Goal: Task Accomplishment & Management: Complete application form

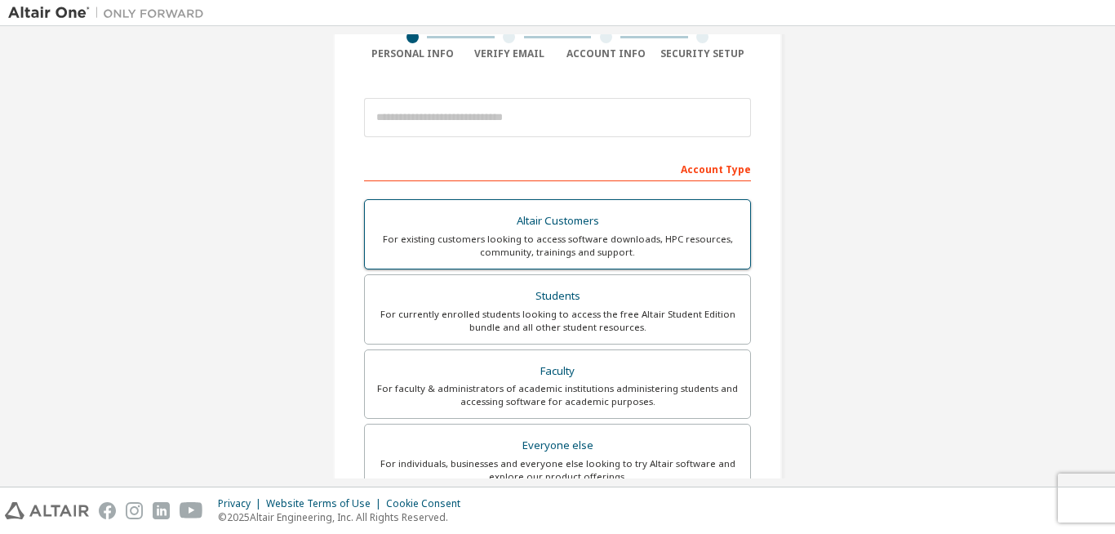
scroll to position [134, 0]
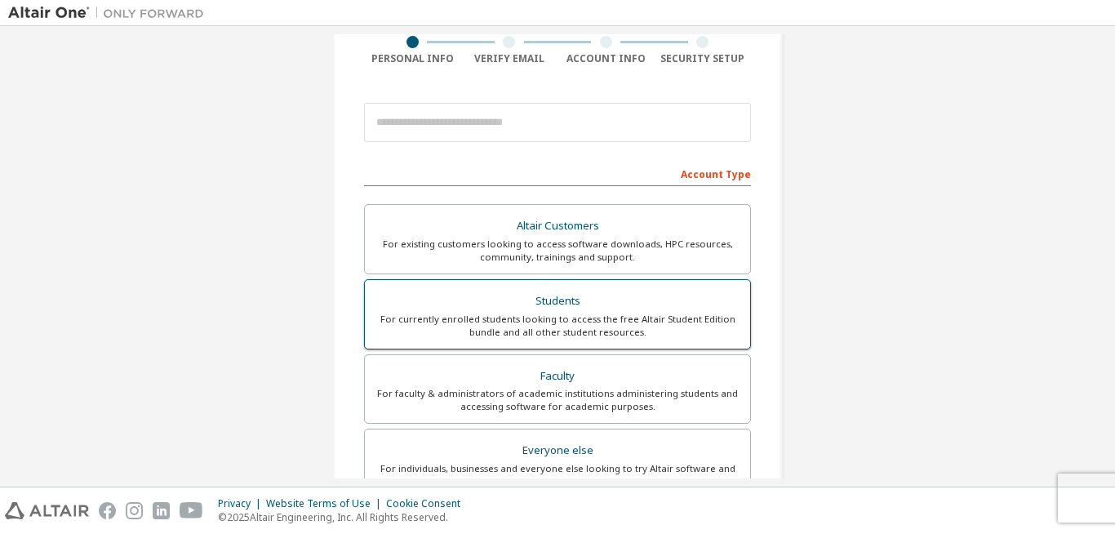
click at [578, 318] on div "For currently enrolled students looking to access the free Altair Student Editi…" at bounding box center [558, 326] width 366 height 26
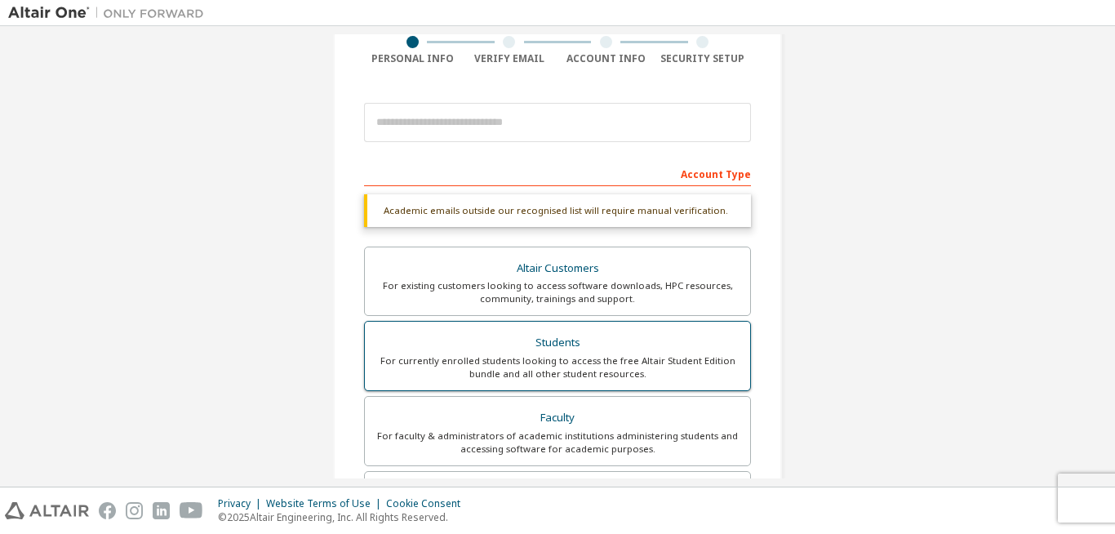
click at [578, 342] on div "Students" at bounding box center [558, 342] width 366 height 23
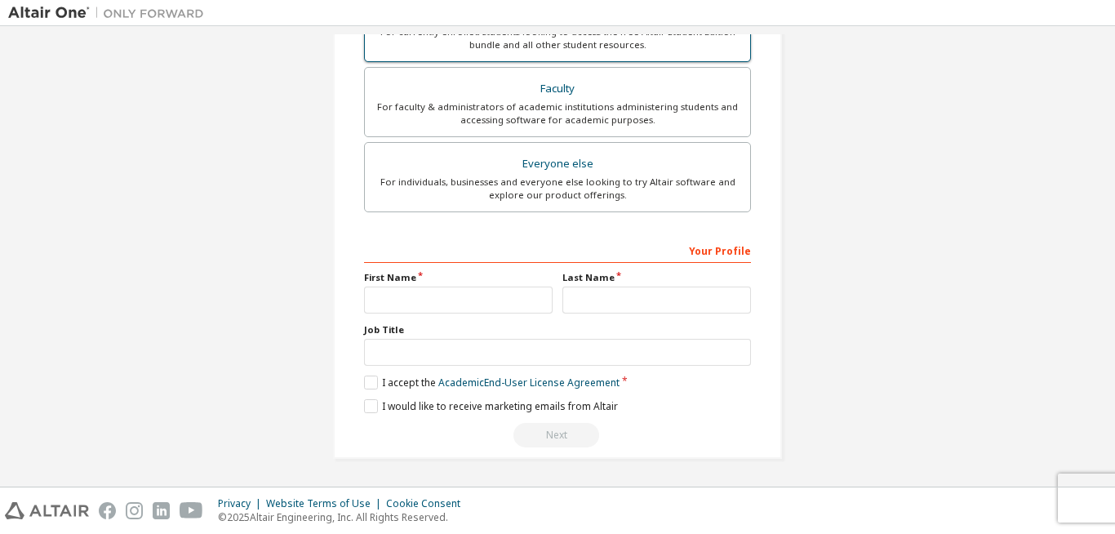
scroll to position [458, 0]
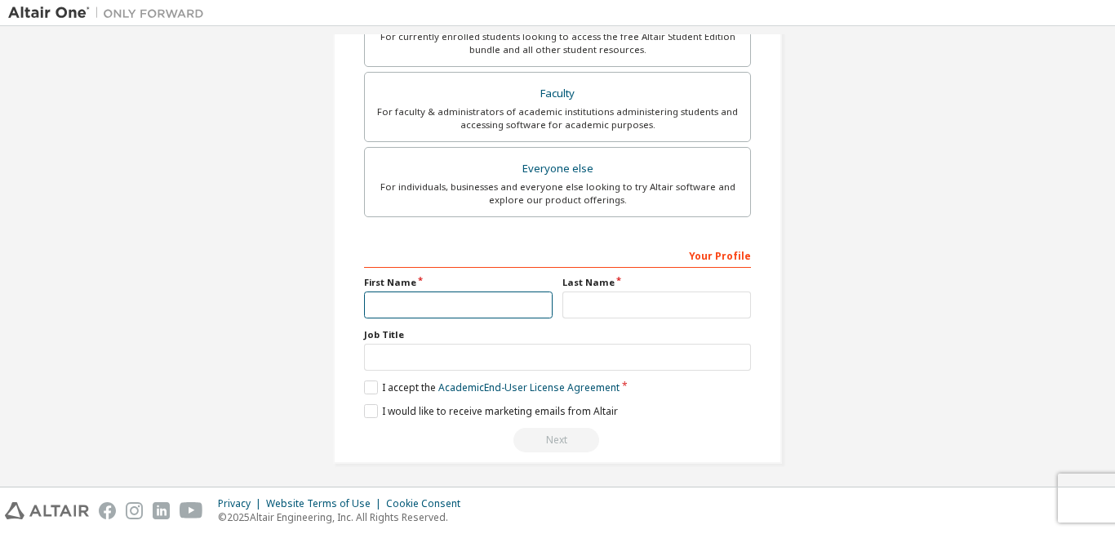
click at [421, 304] on input "text" at bounding box center [458, 304] width 189 height 27
type input "******"
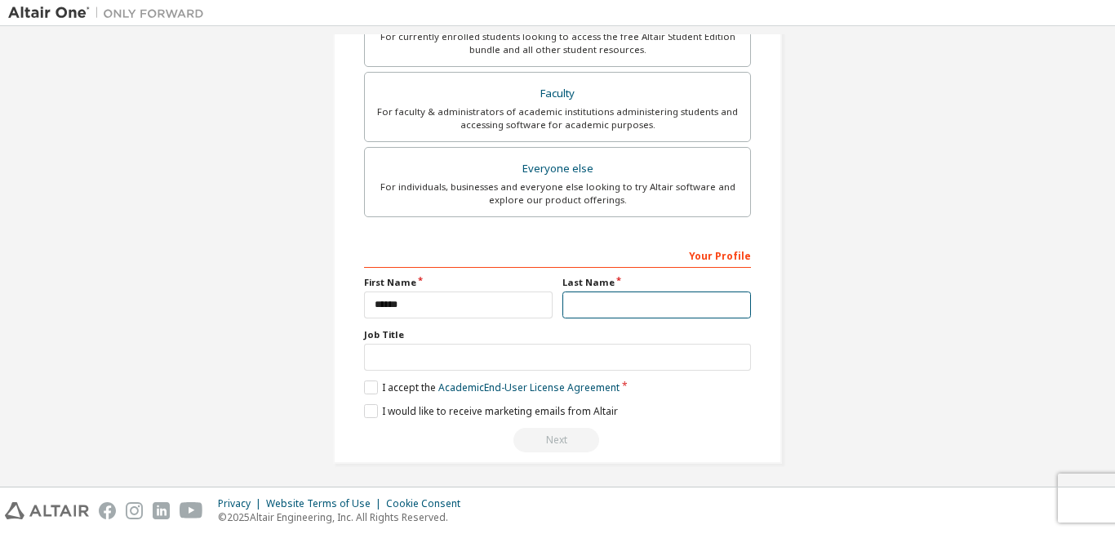
click at [583, 303] on input "text" at bounding box center [656, 304] width 189 height 27
type input "*****"
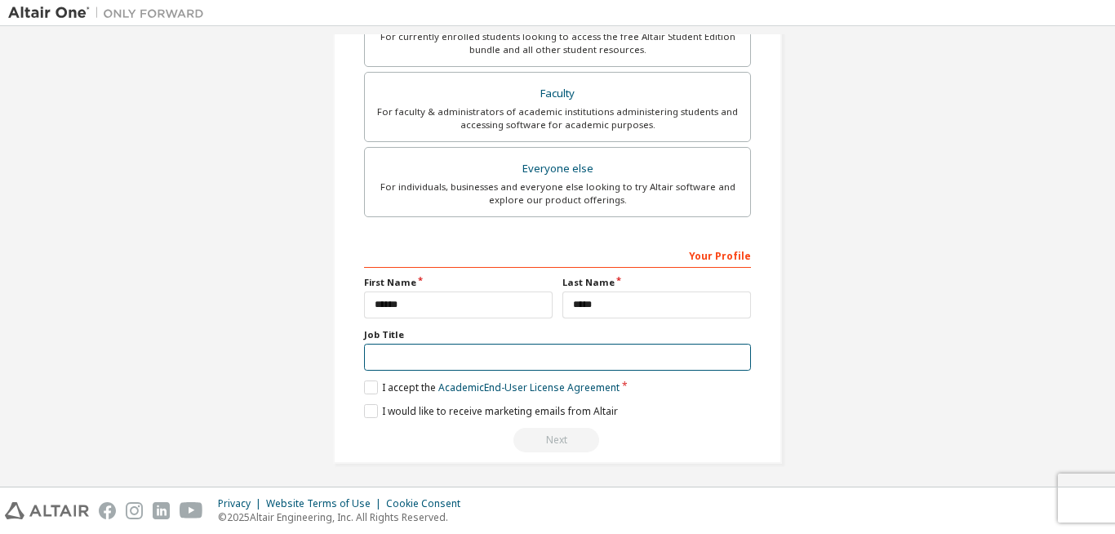
click at [424, 361] on input "text" at bounding box center [557, 357] width 387 height 27
type input "*******"
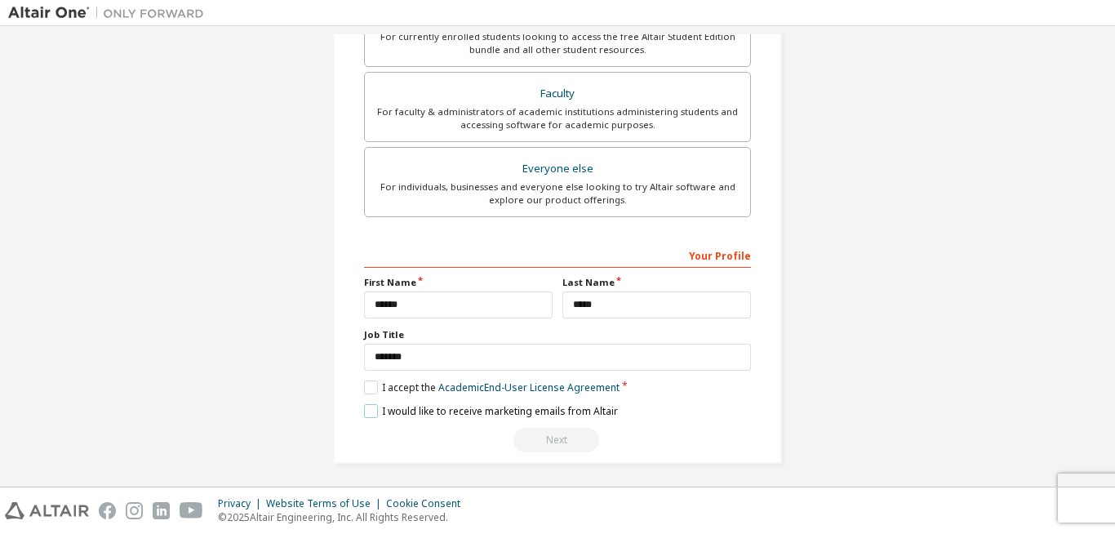
click at [370, 412] on label "I would like to receive marketing emails from Altair" at bounding box center [491, 411] width 254 height 14
click at [370, 386] on label "I accept the Academic End-User License Agreement" at bounding box center [491, 387] width 255 height 14
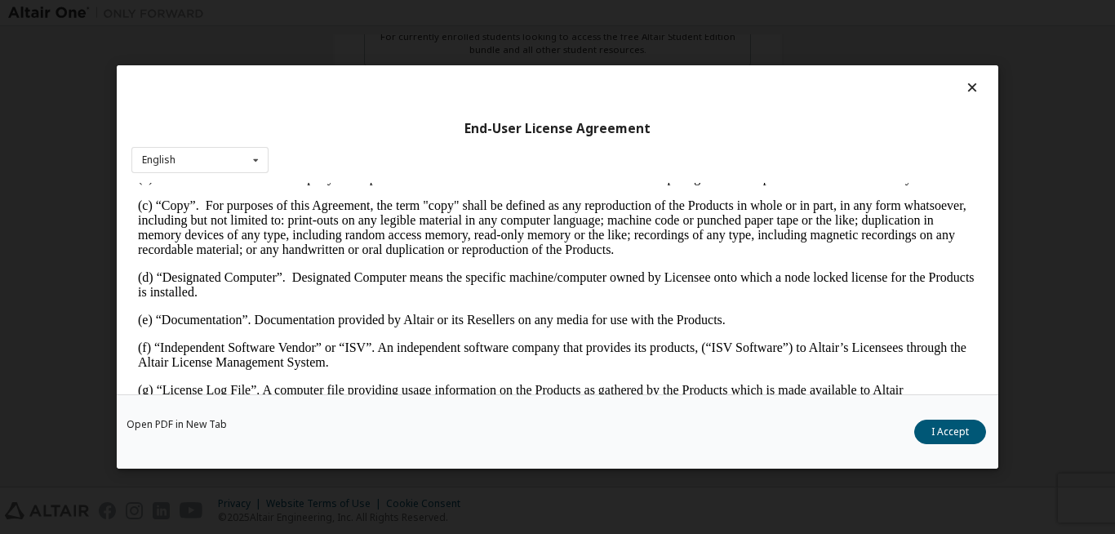
scroll to position [415, 0]
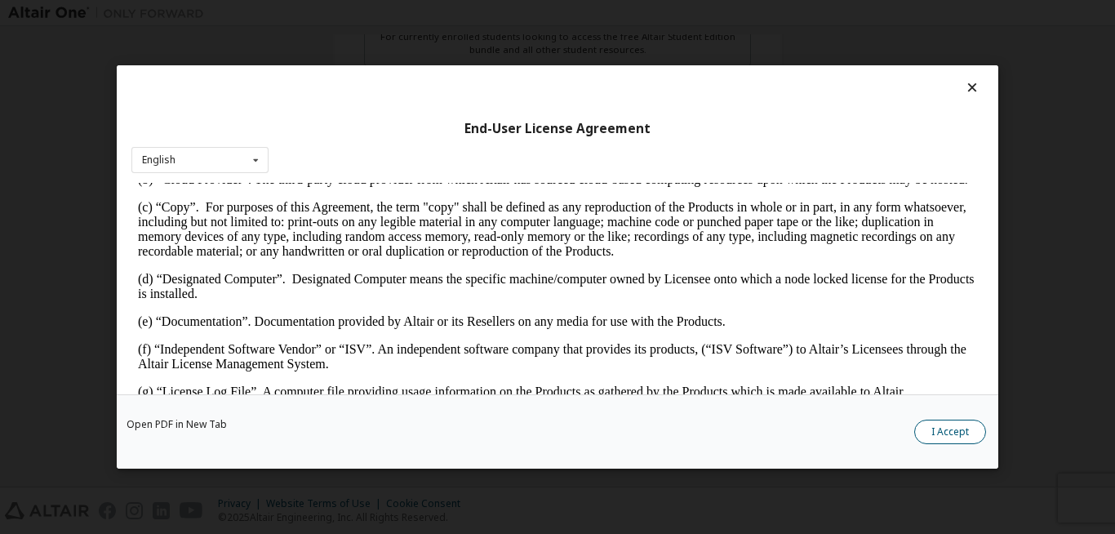
click at [953, 434] on button "I Accept" at bounding box center [950, 432] width 72 height 24
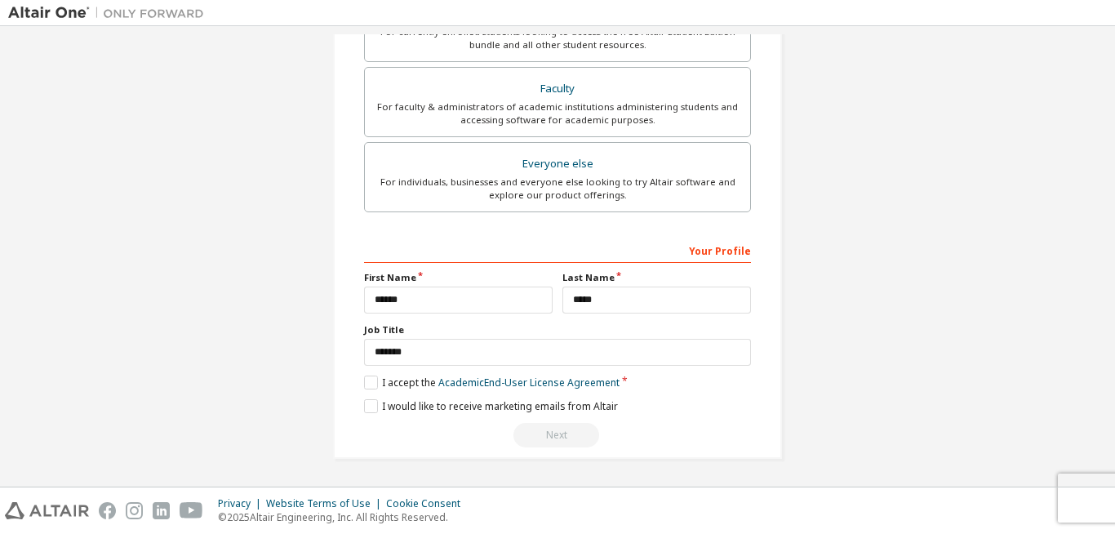
scroll to position [0, 0]
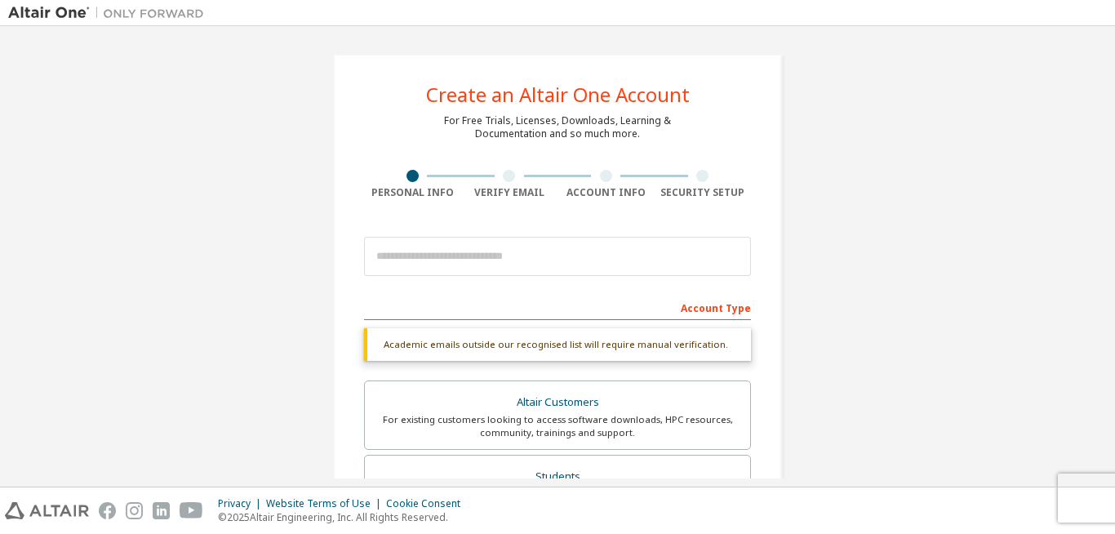
click at [507, 200] on div "Create an Altair One Account For Free Trials, Licenses, Downloads, Learning & D…" at bounding box center [557, 488] width 449 height 868
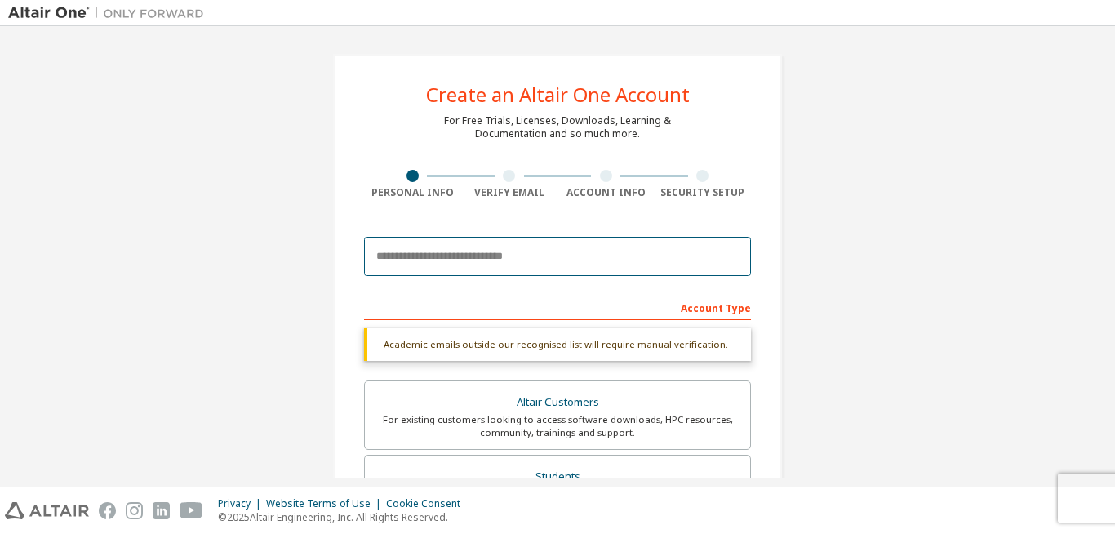
click at [403, 258] on input "email" at bounding box center [557, 256] width 387 height 39
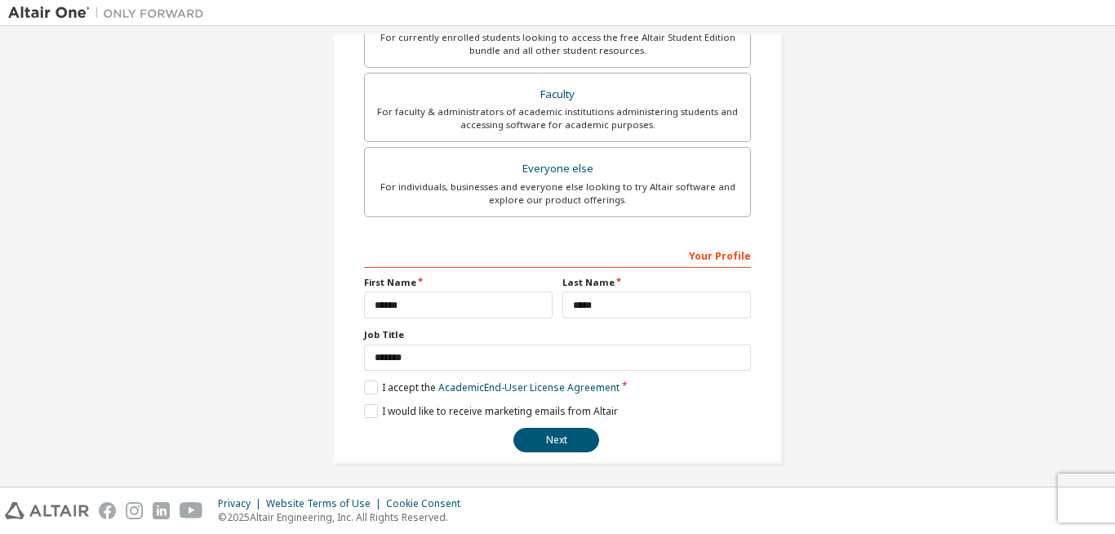
scroll to position [420, 0]
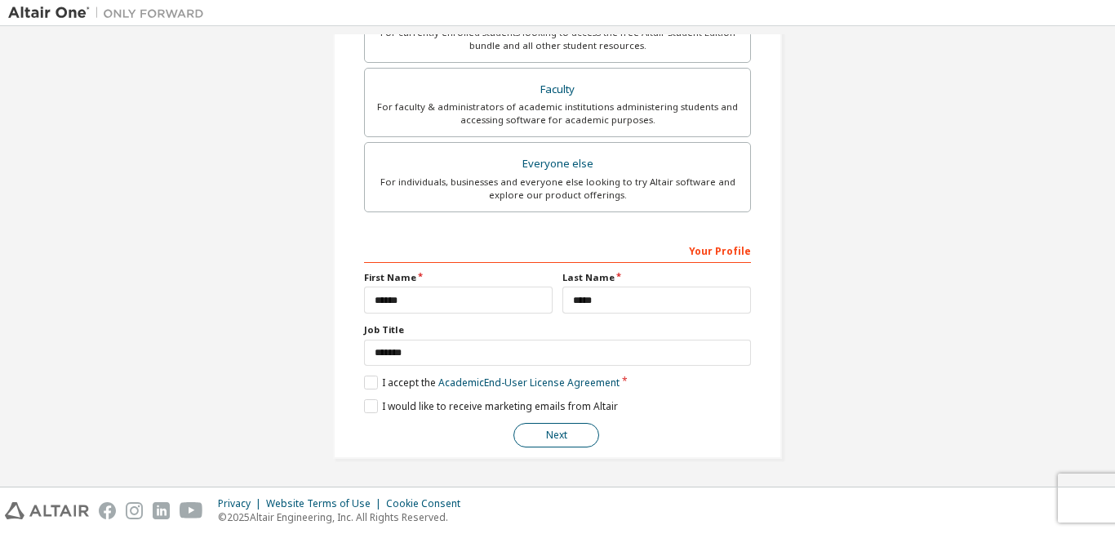
type input "**********"
click at [574, 431] on button "Next" at bounding box center [556, 435] width 86 height 24
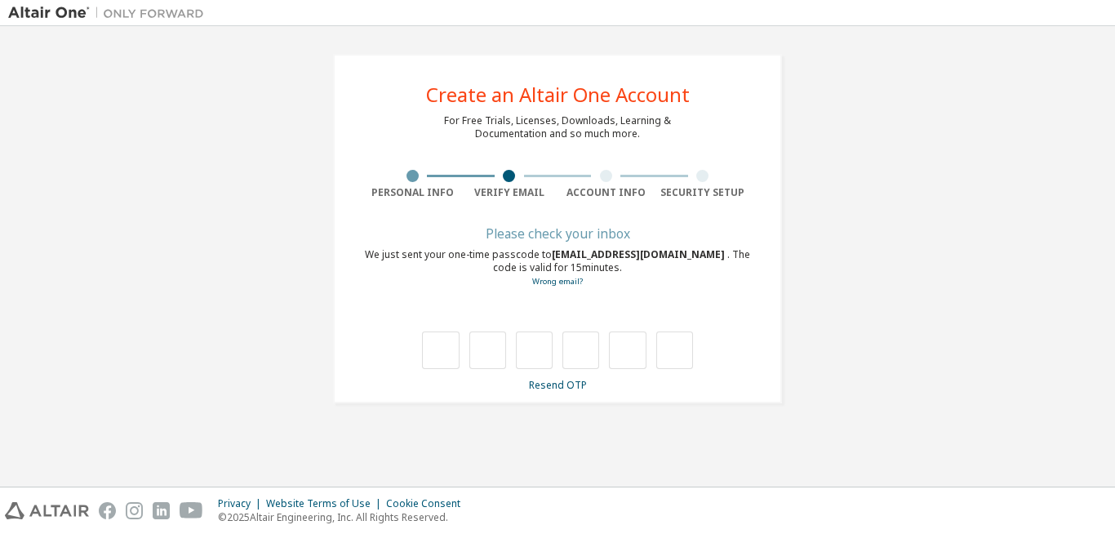
scroll to position [0, 0]
type input "*"
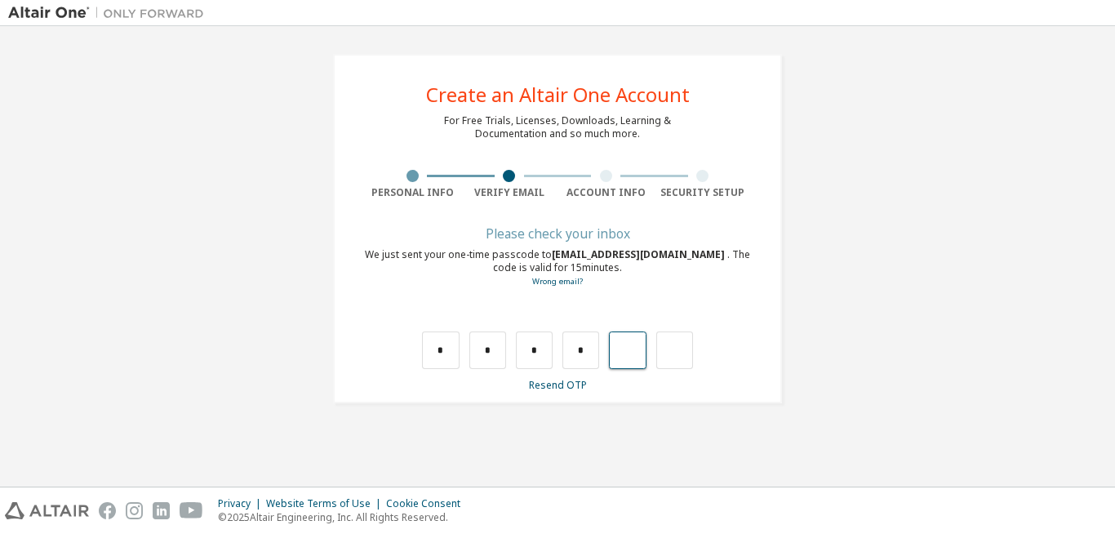
type input "*"
